Goal: Task Accomplishment & Management: Complete application form

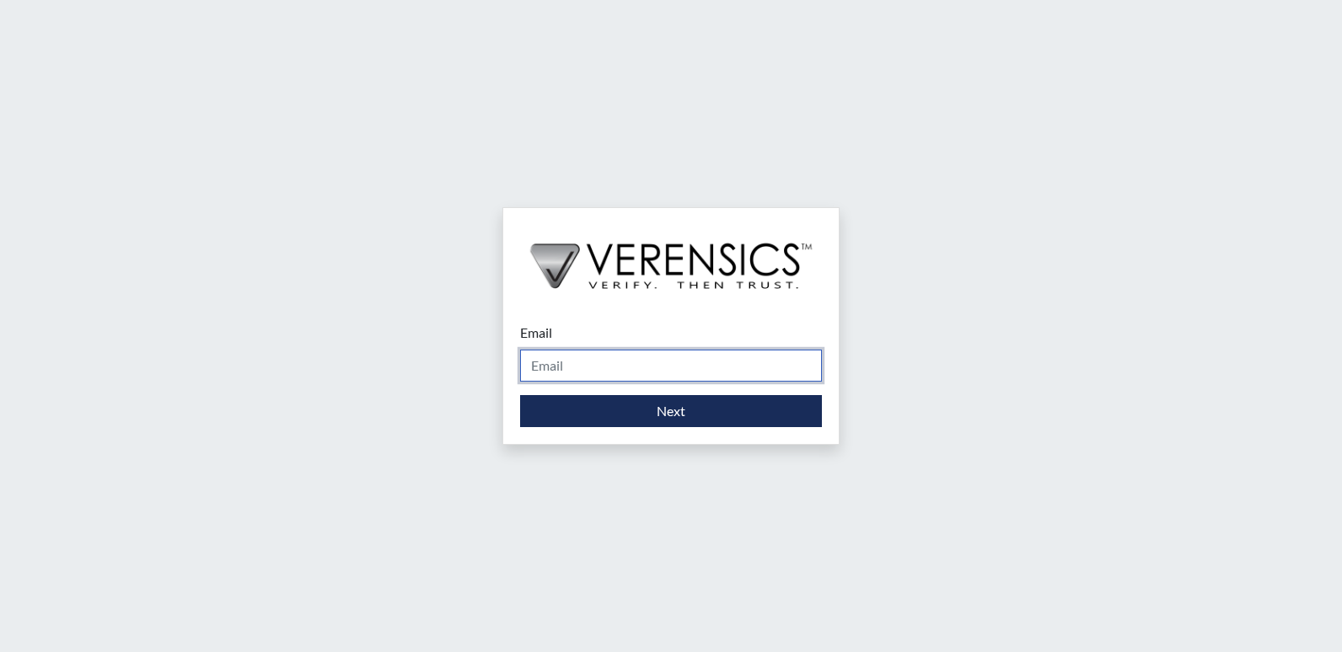
click at [574, 356] on input "Email" at bounding box center [671, 366] width 302 height 32
type input "[PERSON_NAME][EMAIL_ADDRESS][PERSON_NAME][DOMAIN_NAME]"
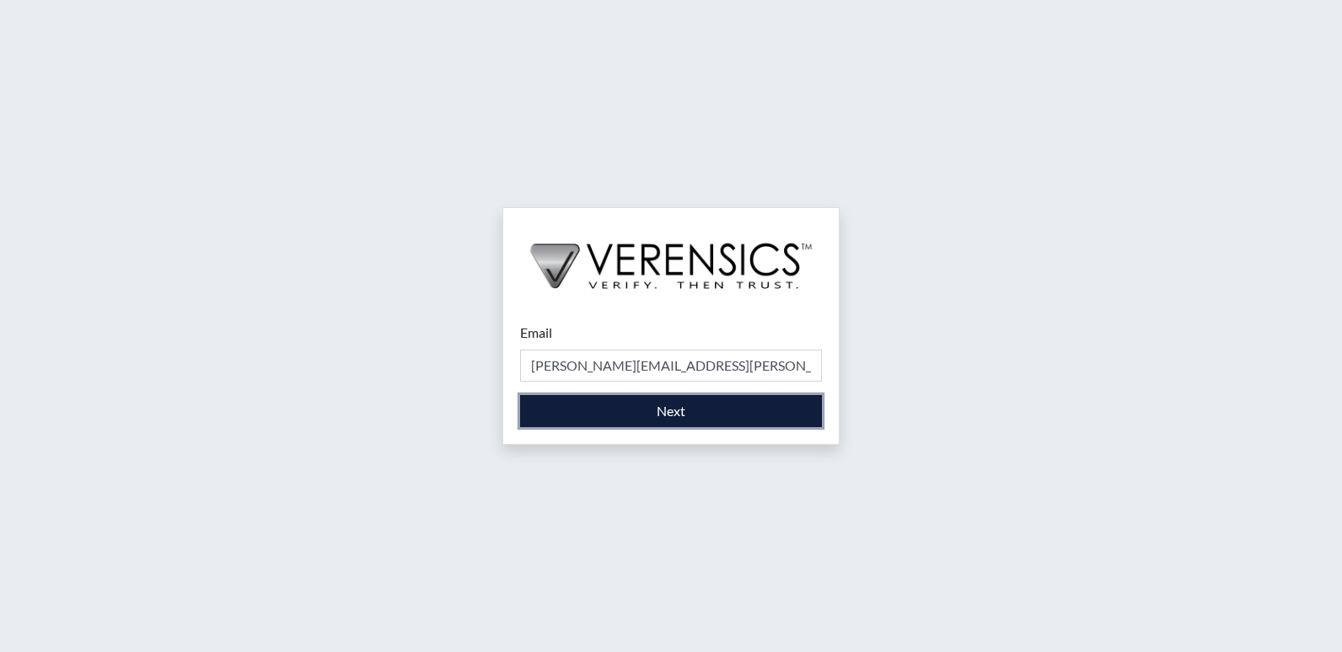
click at [593, 415] on button "Next" at bounding box center [671, 411] width 302 height 32
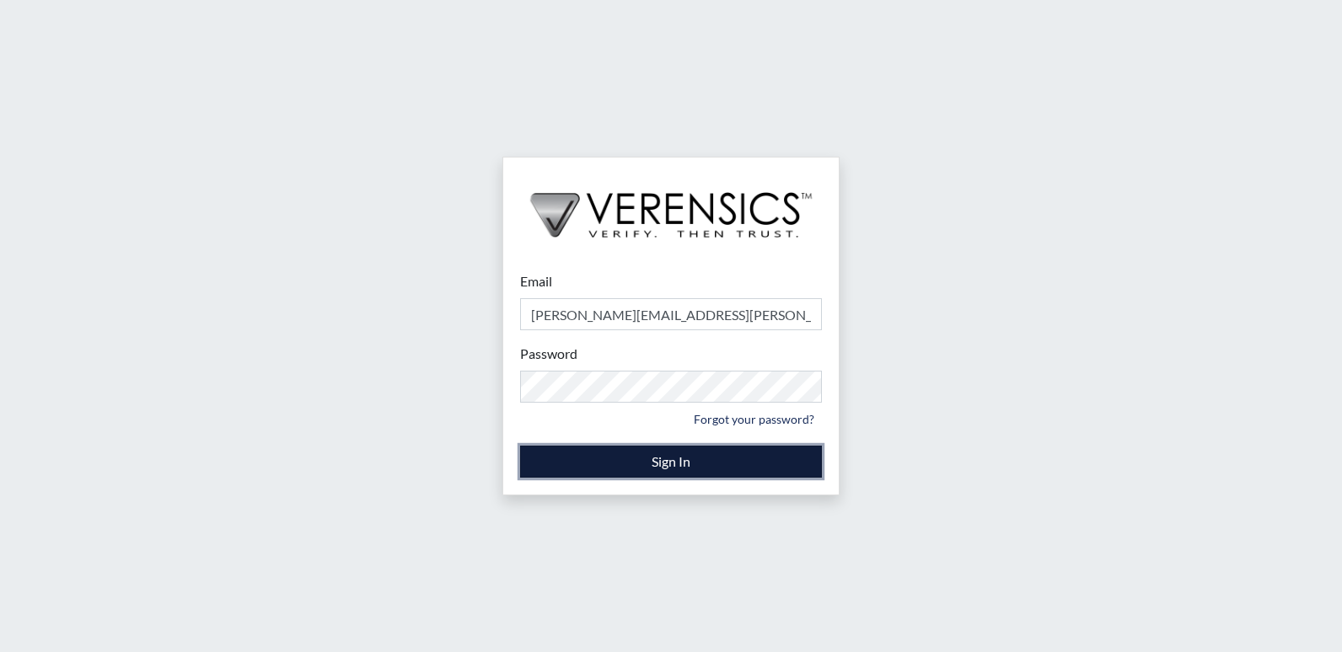
click at [645, 463] on button "Sign In" at bounding box center [671, 462] width 302 height 32
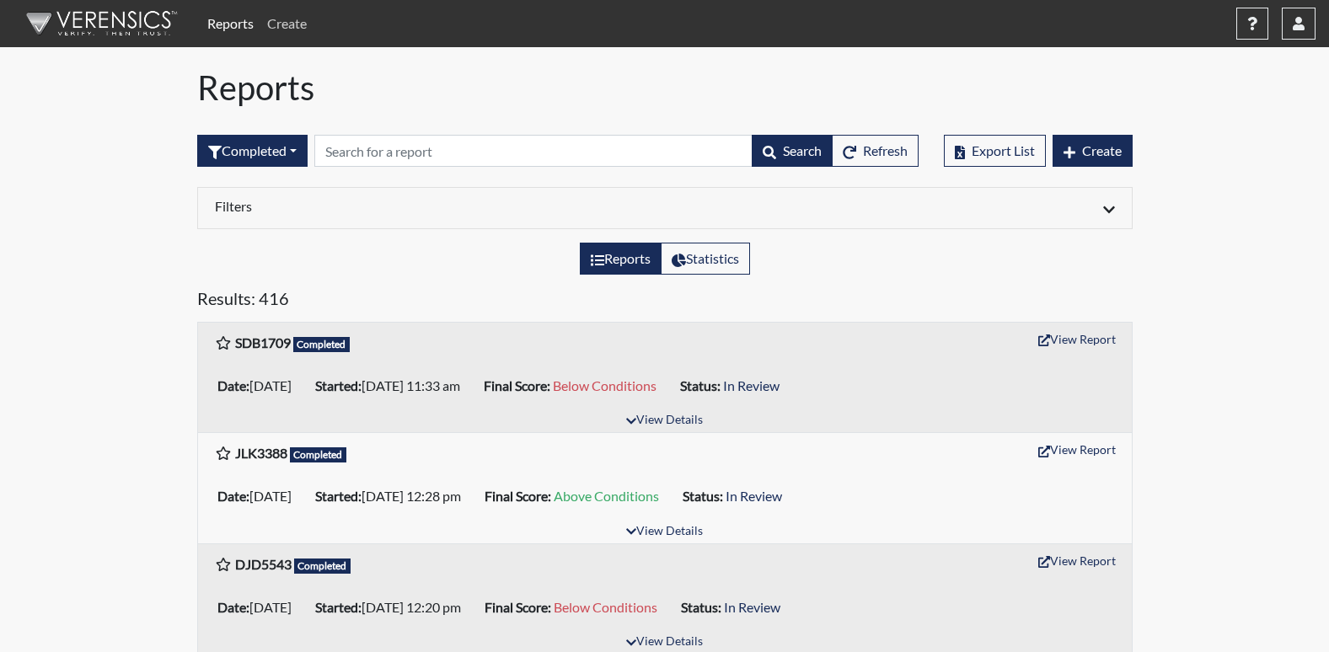
click at [292, 26] on link "Create" at bounding box center [286, 24] width 53 height 34
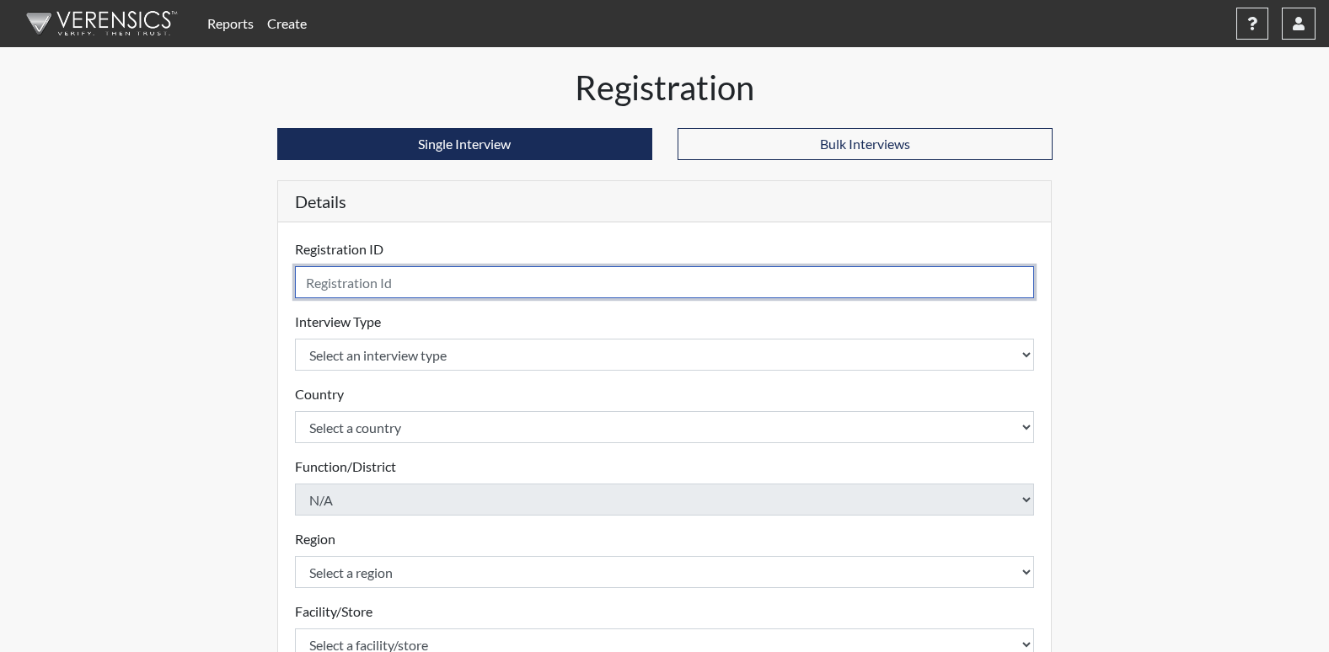
click at [340, 292] on input "text" at bounding box center [665, 282] width 740 height 32
type input "REW4778"
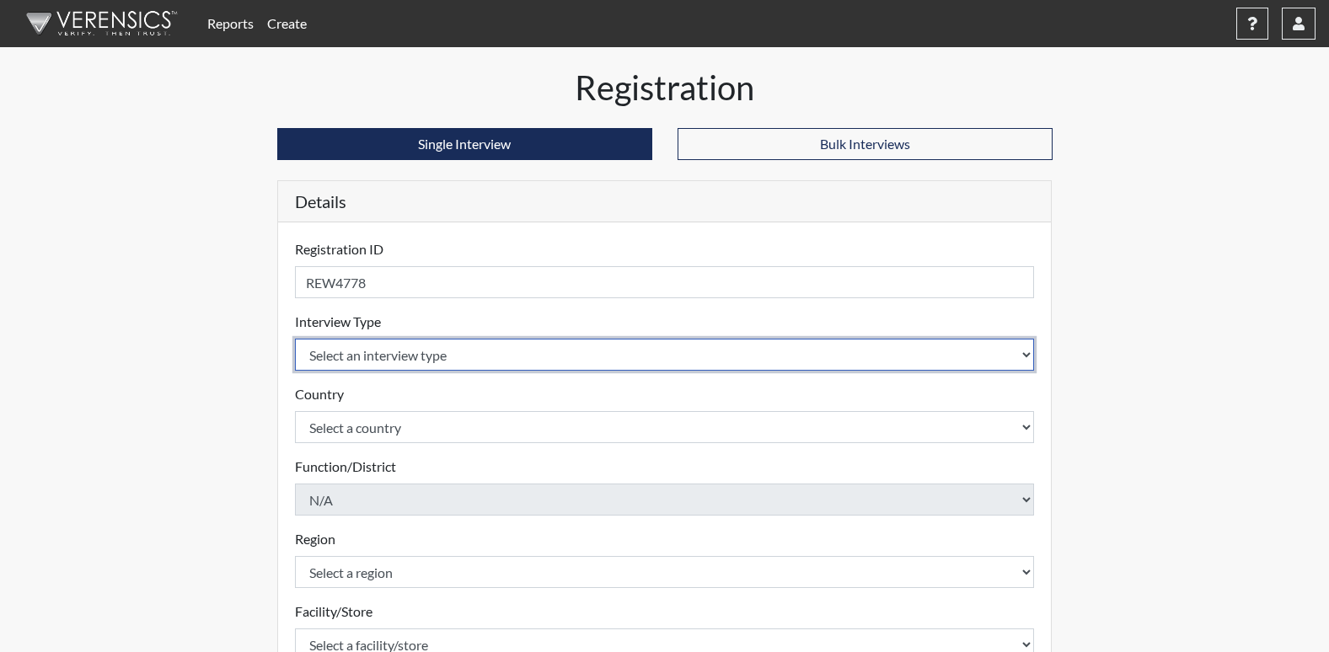
click at [410, 356] on select "Select an interview type Corrections Pre-Employment" at bounding box center [665, 355] width 740 height 32
select select "ff733e93-e1bf-11ea-9c9f-0eff0cf7eb8f"
click at [295, 339] on select "Select an interview type Corrections Pre-Employment" at bounding box center [665, 355] width 740 height 32
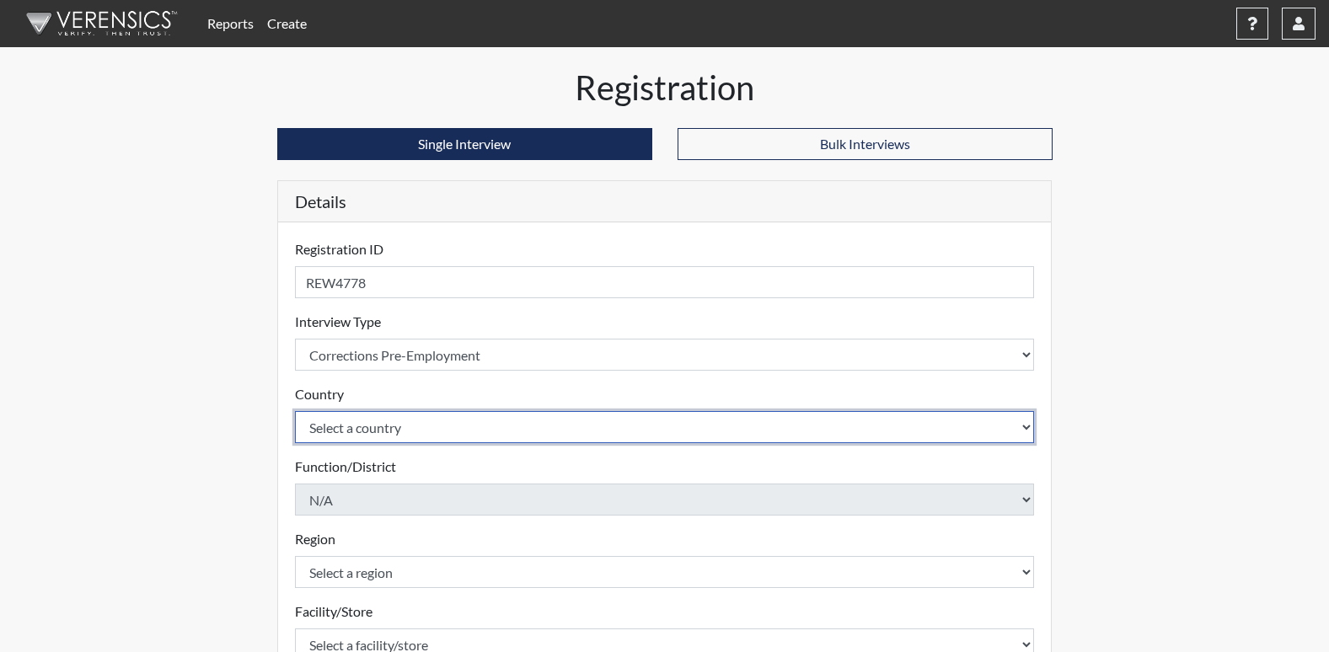
click at [369, 438] on select "Select a country [GEOGRAPHIC_DATA] [GEOGRAPHIC_DATA]" at bounding box center [665, 427] width 740 height 32
select select "united-states-of-[GEOGRAPHIC_DATA]"
click at [295, 411] on select "Select a country [GEOGRAPHIC_DATA] [GEOGRAPHIC_DATA]" at bounding box center [665, 427] width 740 height 32
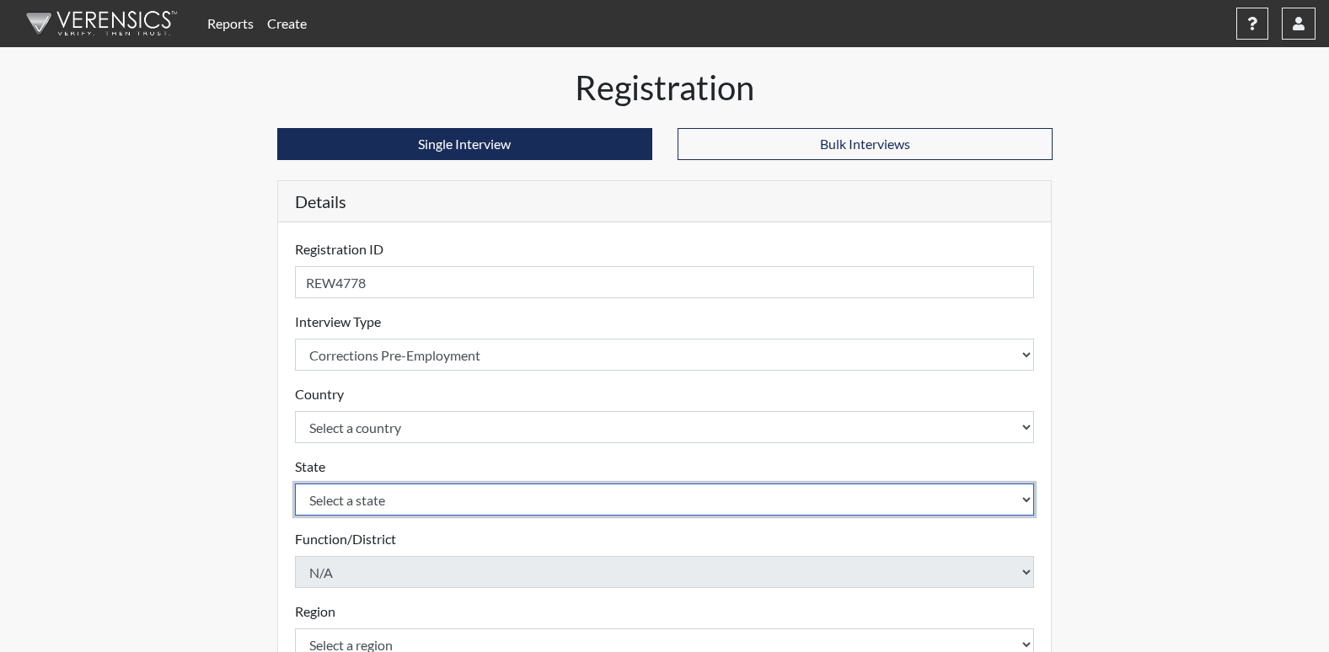
click at [338, 494] on select "Select a state [US_STATE] [US_STATE] [US_STATE] [US_STATE] [US_STATE] [US_STATE…" at bounding box center [665, 500] width 740 height 32
select select "GA"
click at [295, 484] on select "Select a state [US_STATE] [US_STATE] [US_STATE] [US_STATE] [US_STATE] [US_STATE…" at bounding box center [665, 500] width 740 height 32
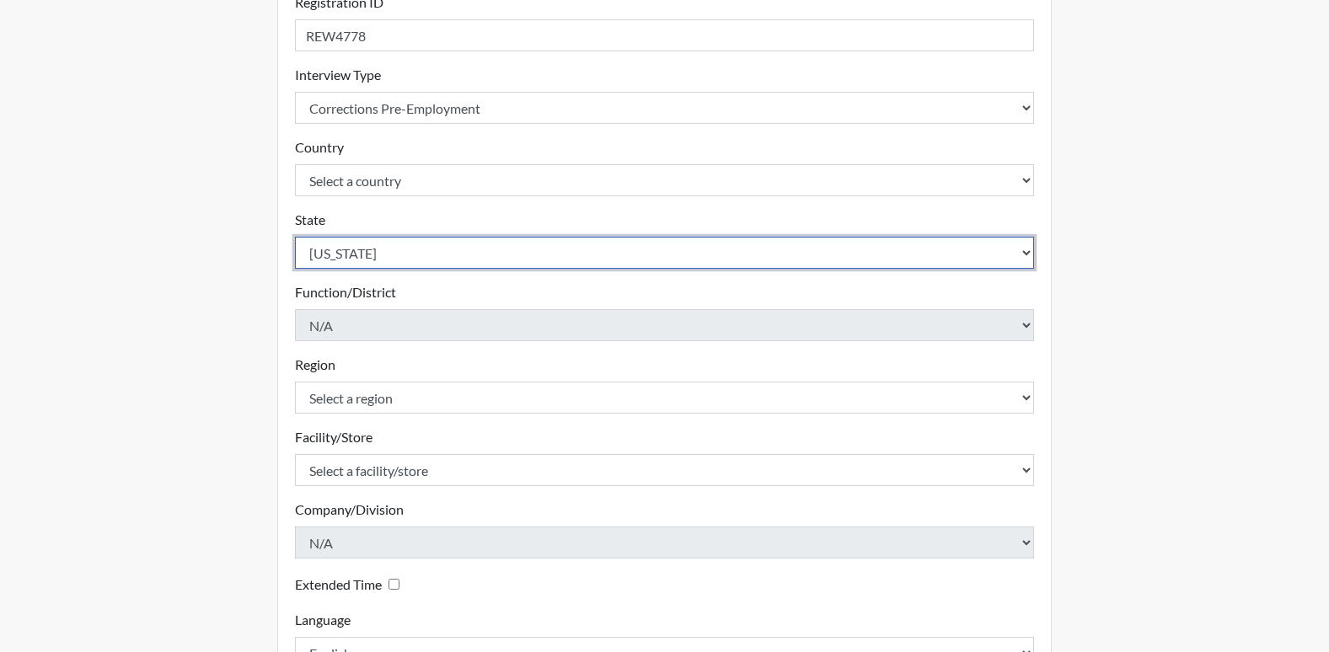
scroll to position [253, 0]
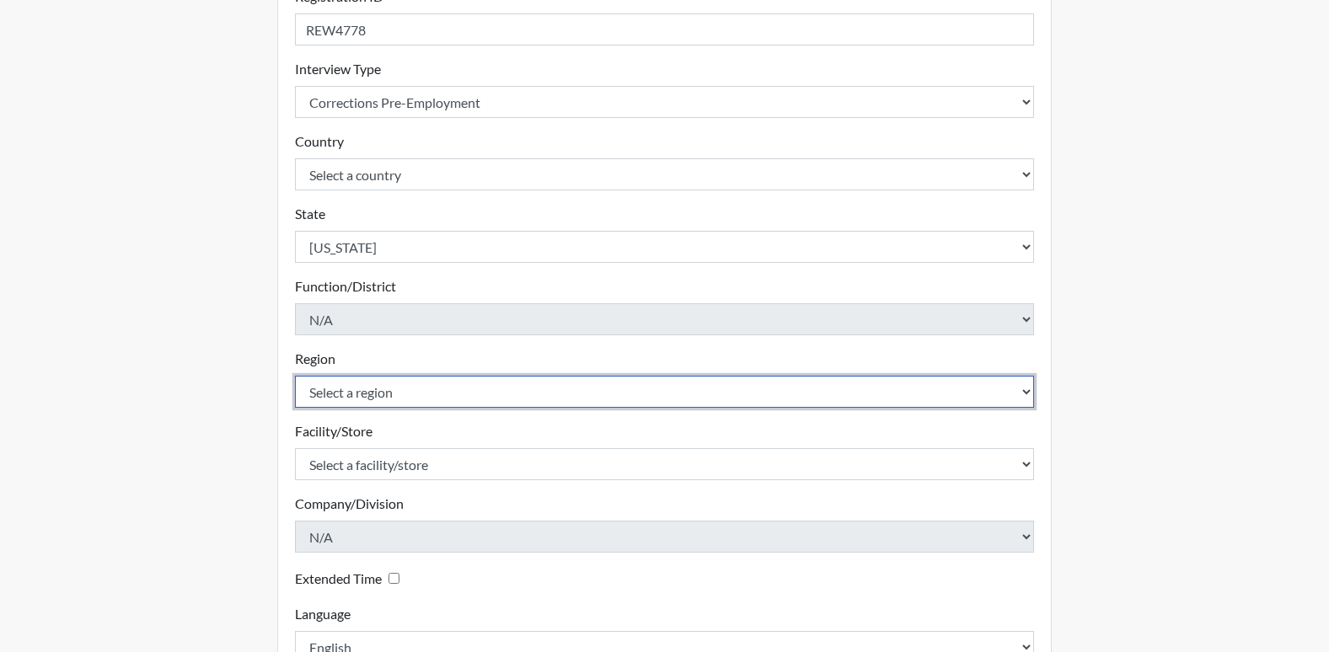
click at [340, 389] on select "Select a region [GEOGRAPHIC_DATA]" at bounding box center [665, 392] width 740 height 32
select select "51976826-f18e-4b67-8d3b-b0a0fa2f97ff"
click at [295, 376] on select "Select a region [GEOGRAPHIC_DATA]" at bounding box center [665, 392] width 740 height 32
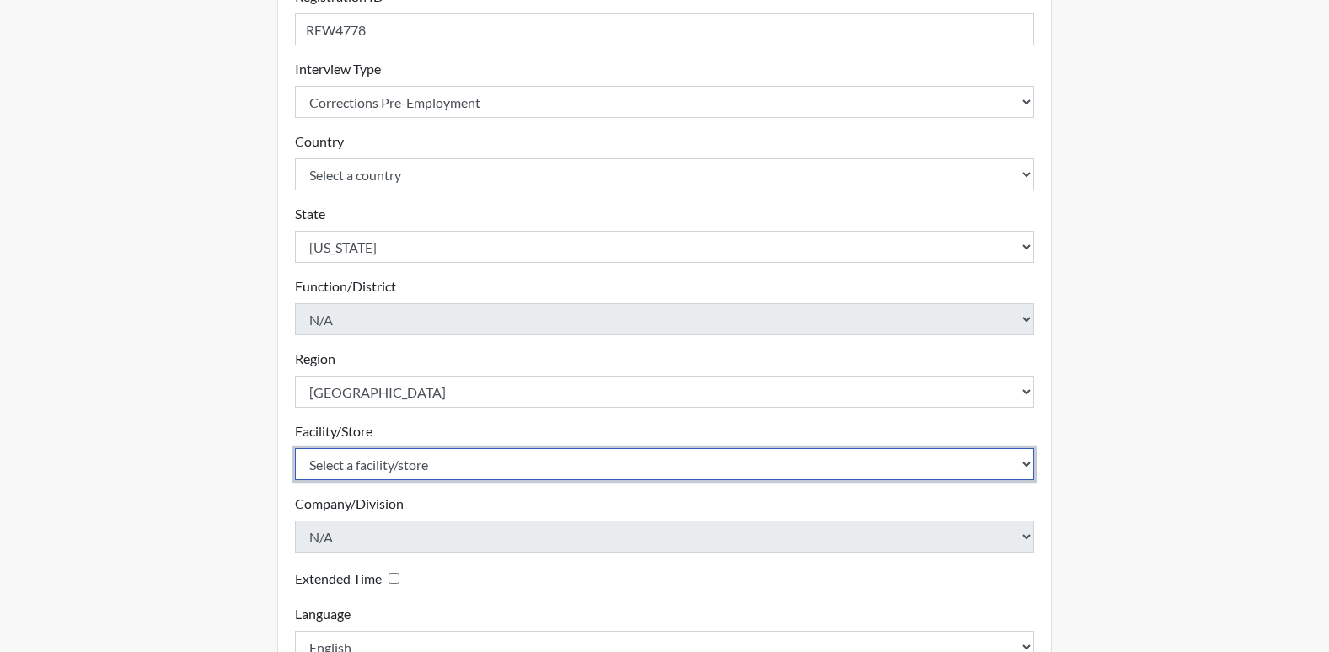
click at [355, 479] on select "Select a facility/store [PERSON_NAME]" at bounding box center [665, 464] width 740 height 32
select select "26626ab7-56a1-437f-96f2-2870d0fac929"
click at [295, 448] on select "Select a facility/store [PERSON_NAME]" at bounding box center [665, 464] width 740 height 32
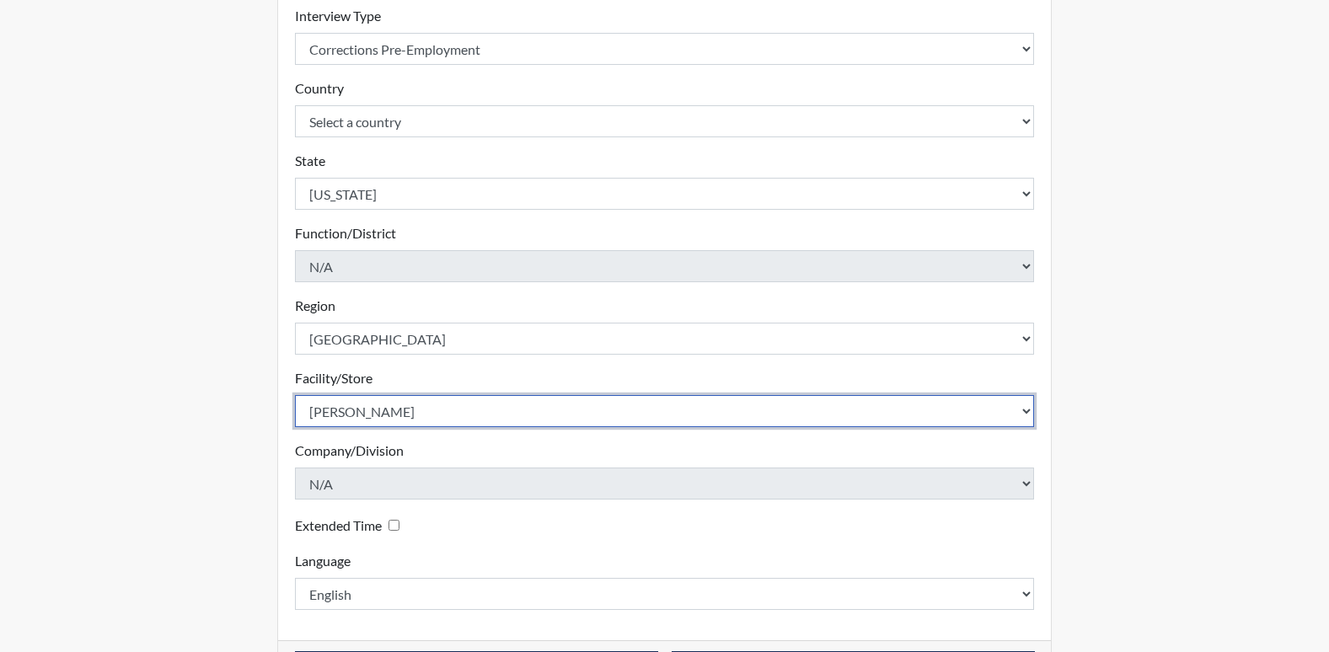
scroll to position [368, 0]
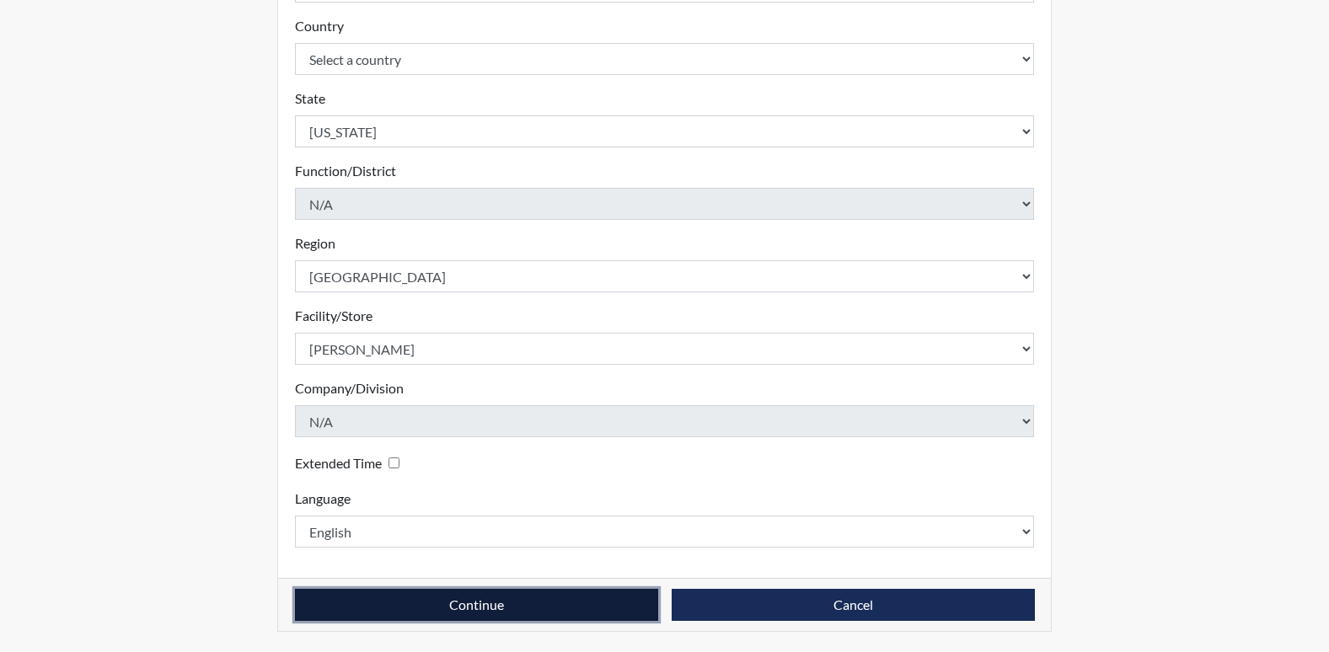
click at [448, 600] on button "Continue" at bounding box center [476, 605] width 363 height 32
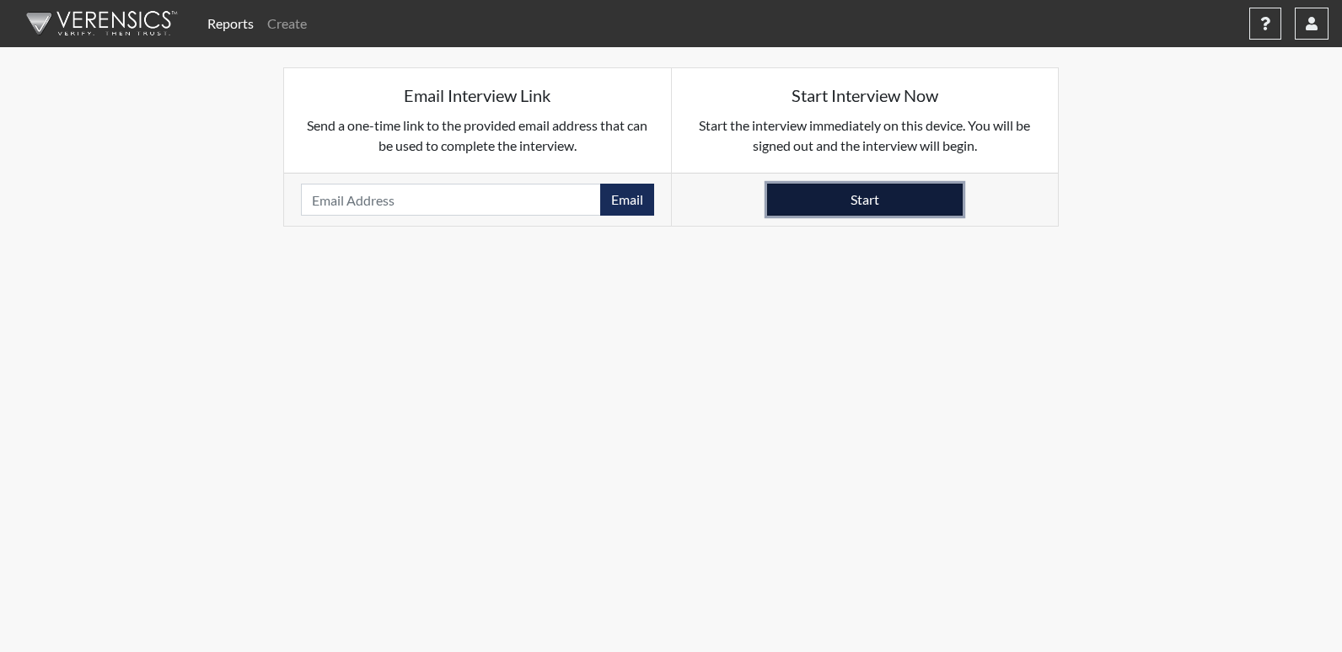
click at [860, 185] on button "Start" at bounding box center [864, 200] width 195 height 32
